Goal: Information Seeking & Learning: Check status

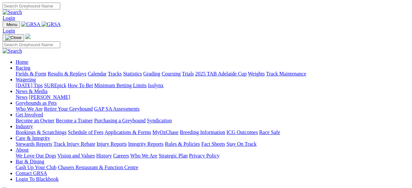
scroll to position [165, 0]
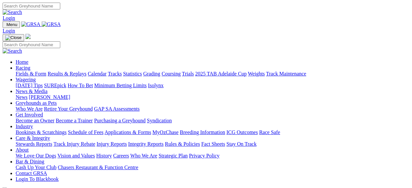
click at [70, 94] on link "[PERSON_NAME]" at bounding box center [49, 97] width 41 height 6
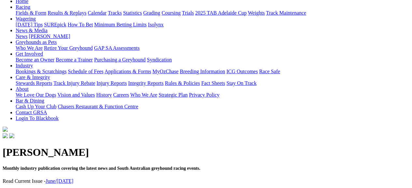
scroll to position [78, 0]
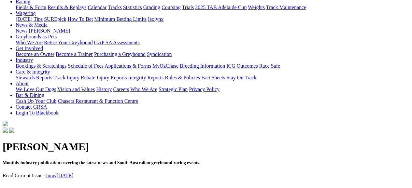
click at [73, 173] on link "June/[DATE]" at bounding box center [60, 176] width 28 height 6
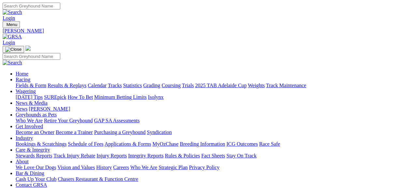
click at [22, 34] on img at bounding box center [12, 37] width 19 height 6
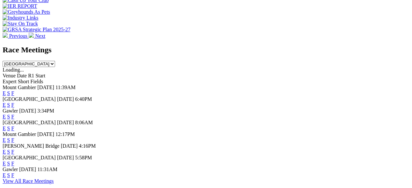
scroll to position [274, 0]
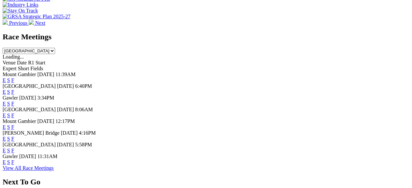
click at [14, 113] on link "F" at bounding box center [12, 116] width 3 height 6
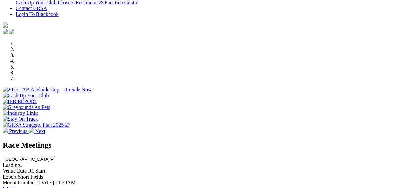
scroll to position [1, 0]
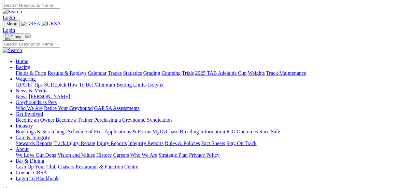
click at [84, 70] on link "Results & Replays" at bounding box center [67, 73] width 39 height 6
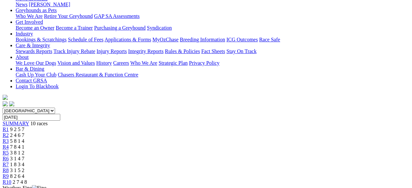
scroll to position [104, 0]
